Goal: Information Seeking & Learning: Learn about a topic

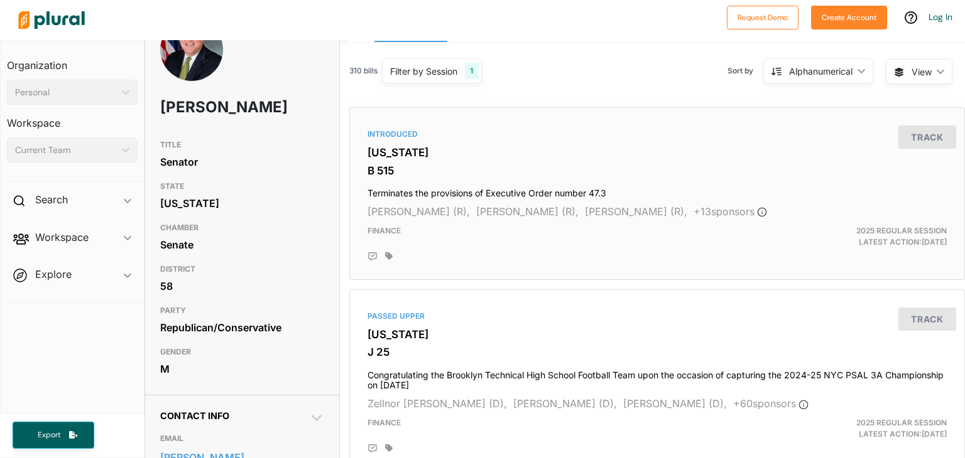
scroll to position [39, 0]
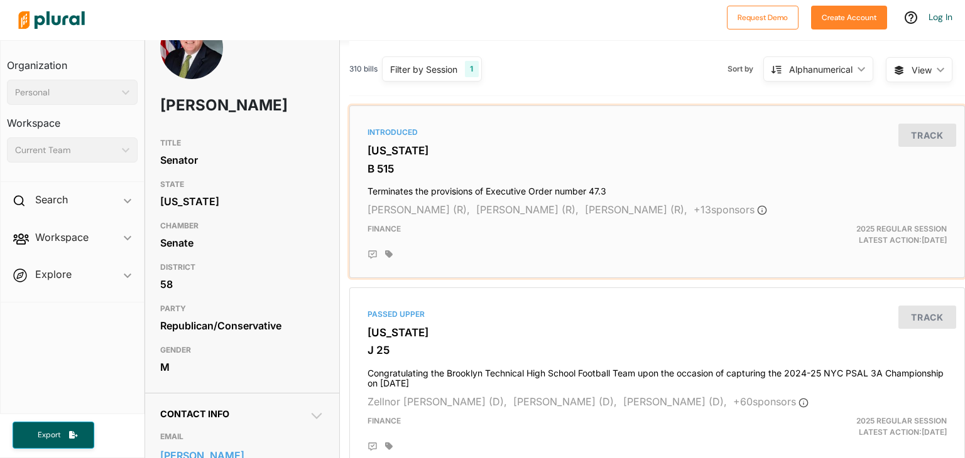
click at [445, 190] on h4 "Terminates the provisions of Executive Order number 47.3" at bounding box center [656, 188] width 579 height 17
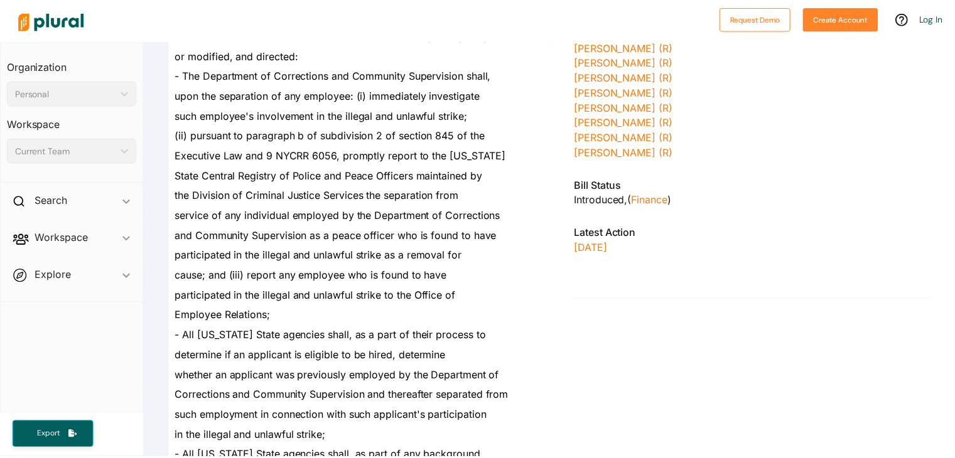
scroll to position [462, 0]
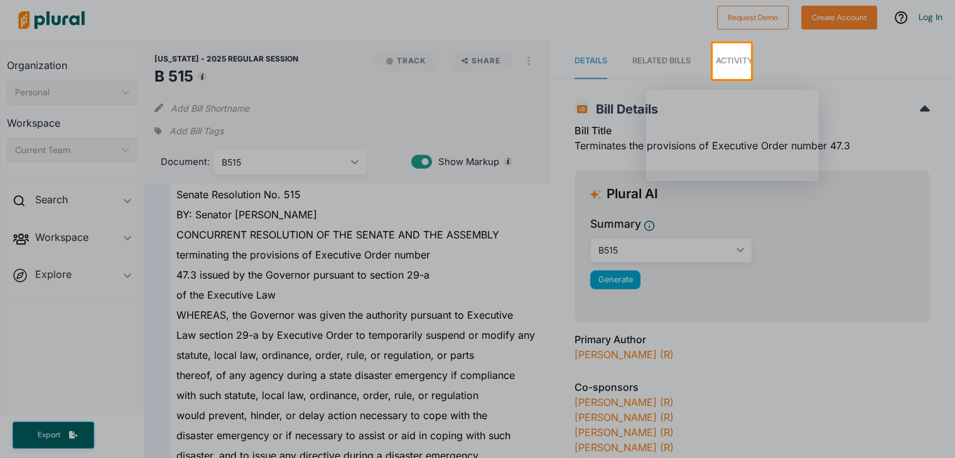
click at [264, 217] on div at bounding box center [477, 268] width 955 height 379
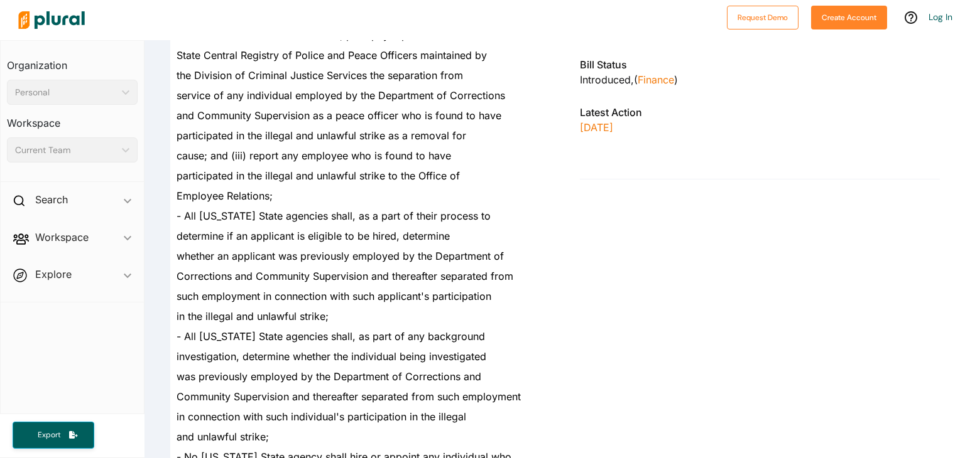
scroll to position [582, 0]
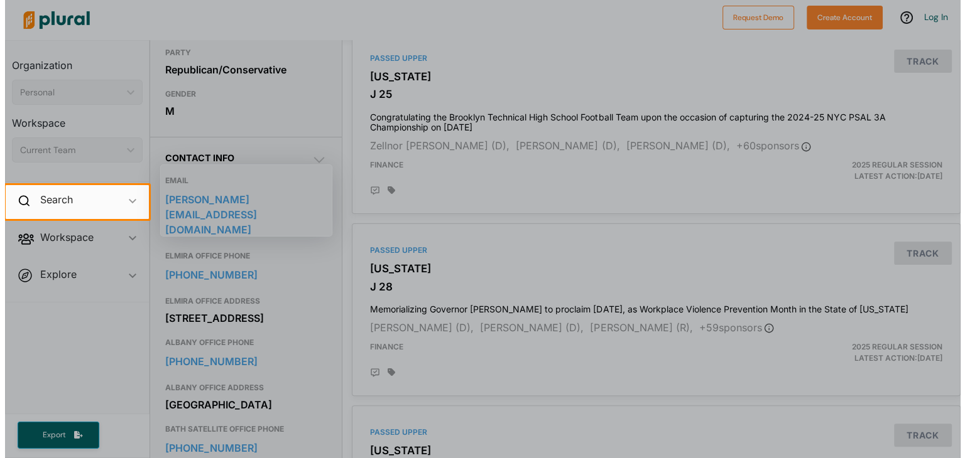
scroll to position [296, 0]
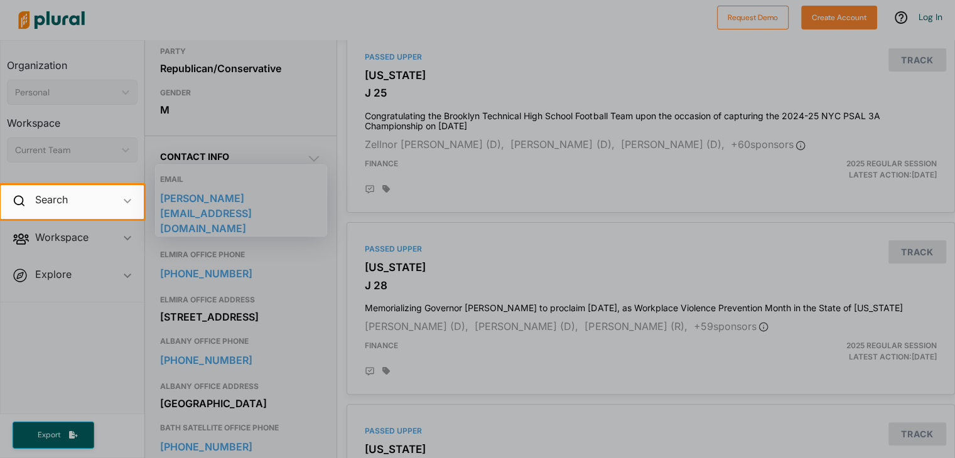
click at [478, 295] on div at bounding box center [477, 338] width 955 height 239
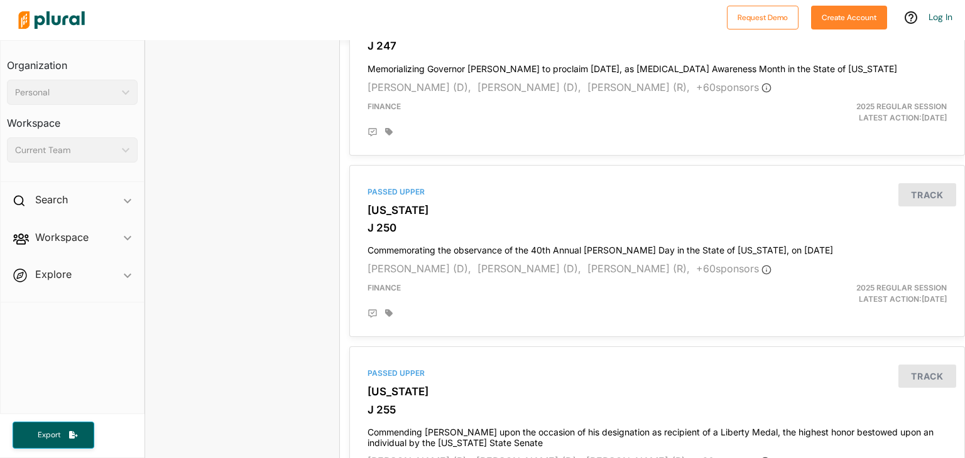
scroll to position [2932, 0]
